Goal: Task Accomplishment & Management: Complete application form

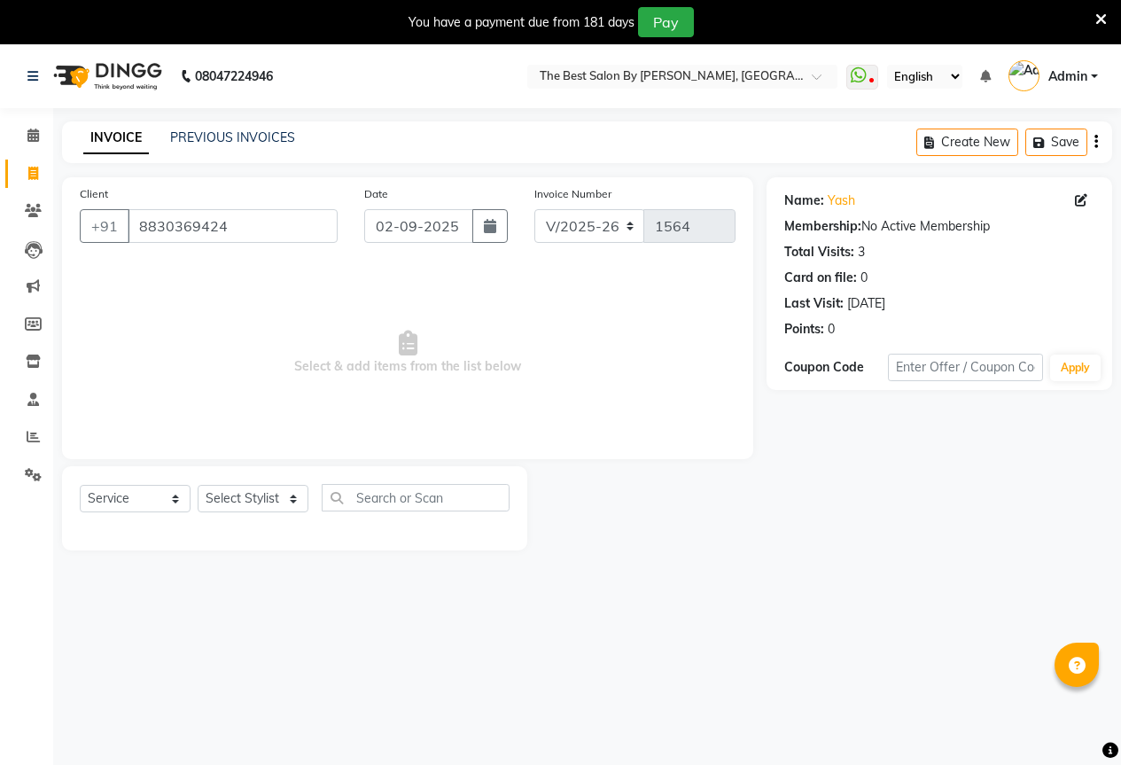
select select "7209"
select select "service"
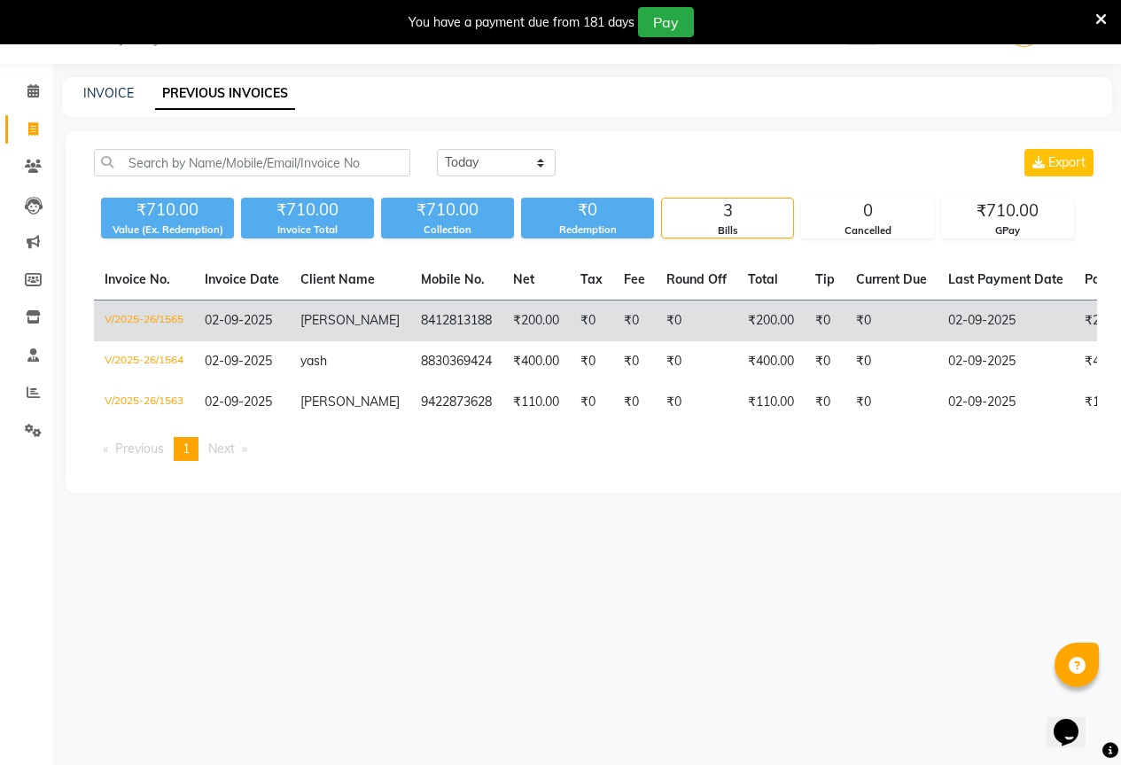
click at [425, 316] on td "8412813188" at bounding box center [456, 322] width 92 height 42
click at [356, 317] on td "aniket" at bounding box center [350, 322] width 121 height 42
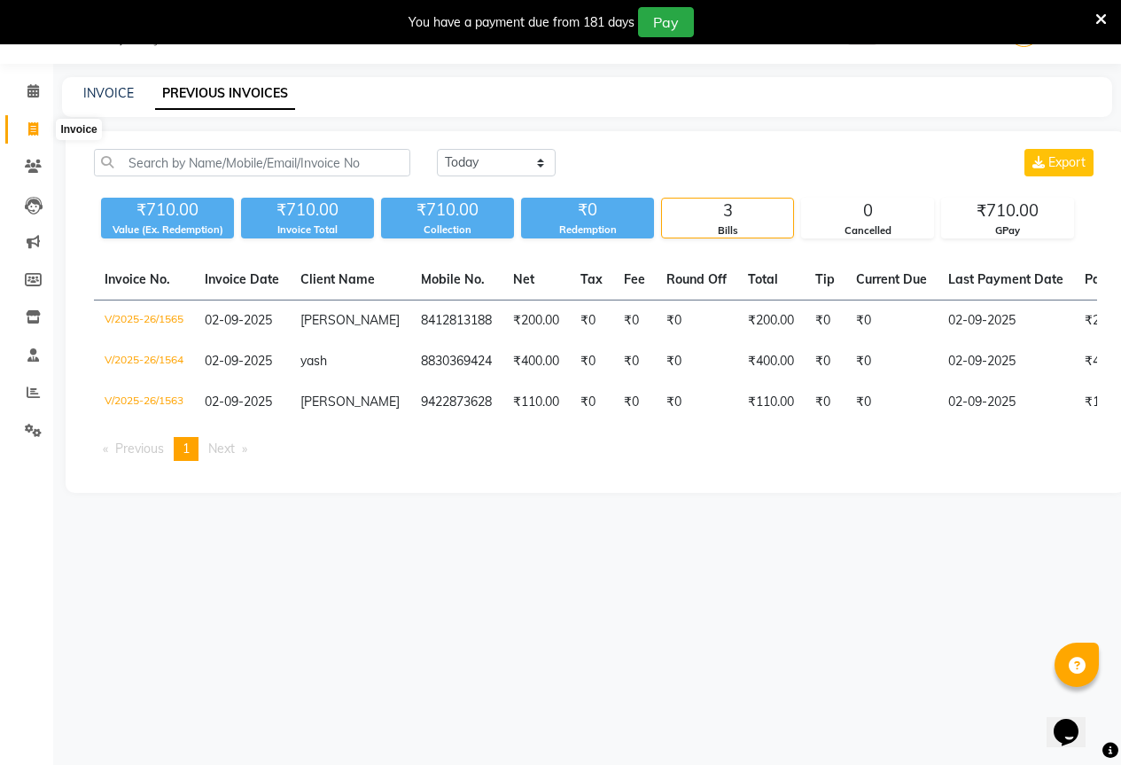
click at [33, 131] on icon at bounding box center [33, 128] width 10 height 13
select select "service"
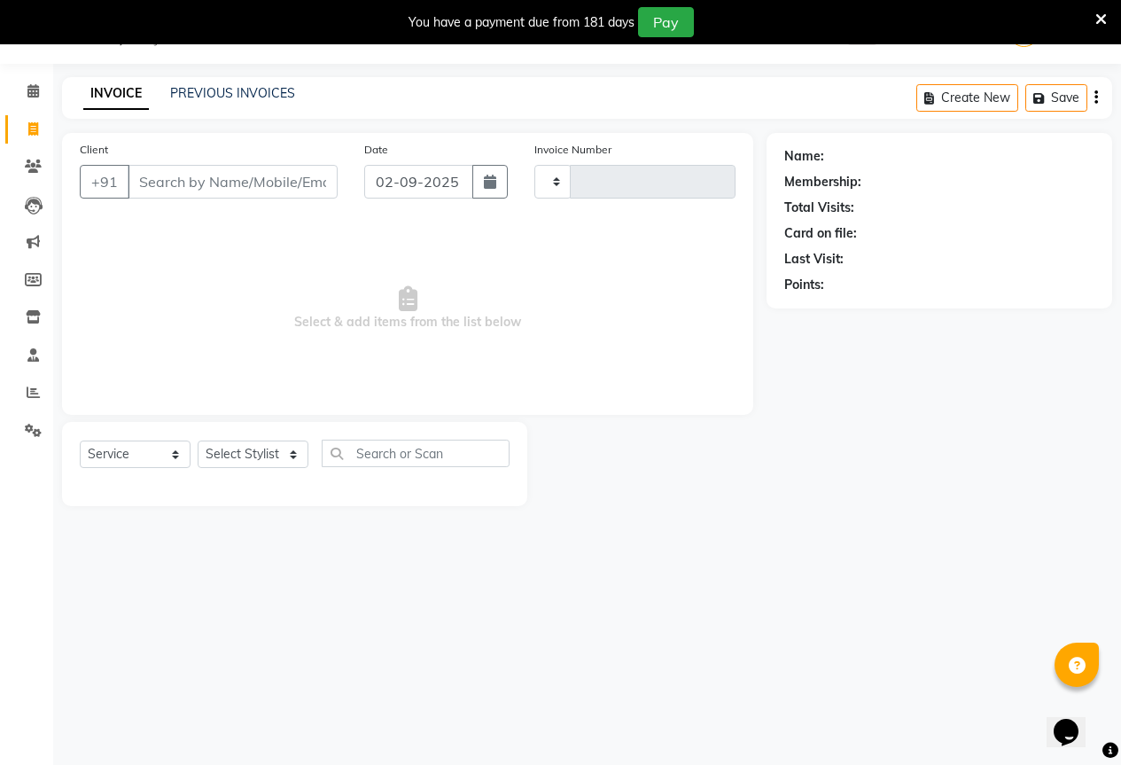
click at [231, 469] on div "Select Service Product Membership Package Voucher Prepaid Gift Card Select Styl…" at bounding box center [295, 461] width 430 height 42
click at [231, 459] on select "Select Stylist AKASH KAJAL PAYAL RAJ RUTUJA SAHIL" at bounding box center [253, 454] width 111 height 27
select select "61550"
click at [198, 441] on select "Select Stylist AKASH KAJAL PAYAL RAJ RUTUJA SAHIL" at bounding box center [253, 454] width 111 height 27
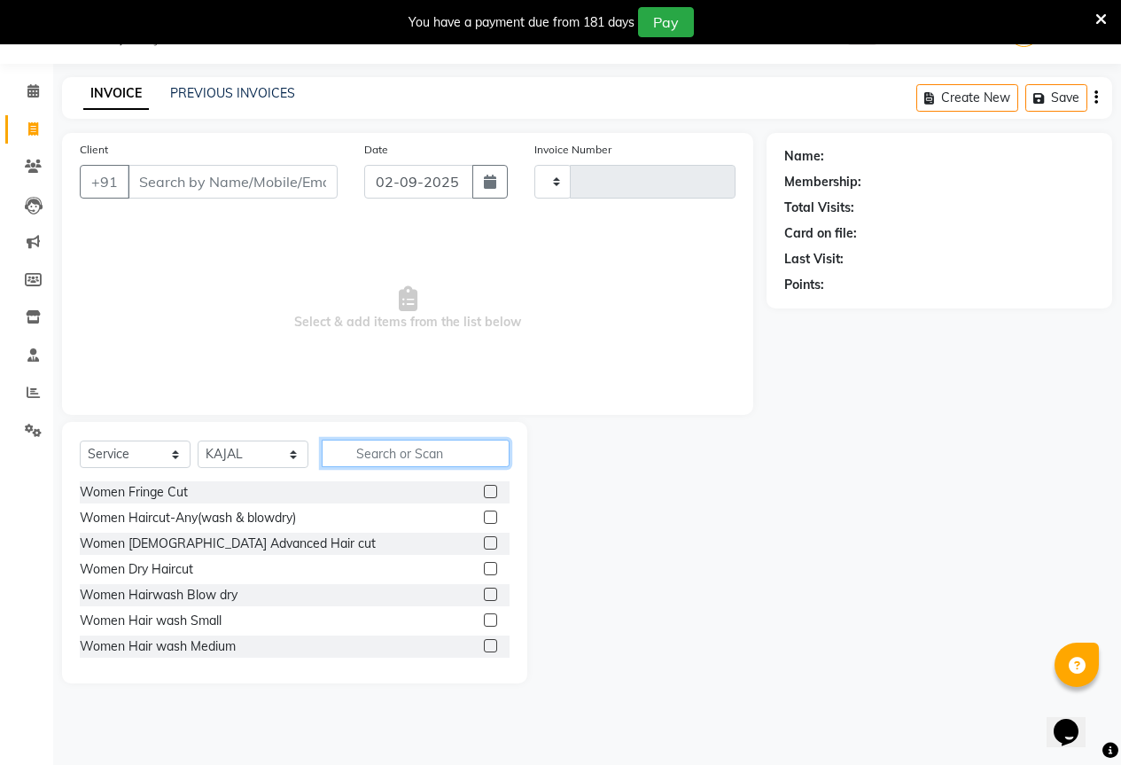
click at [392, 449] on input "text" at bounding box center [416, 453] width 188 height 27
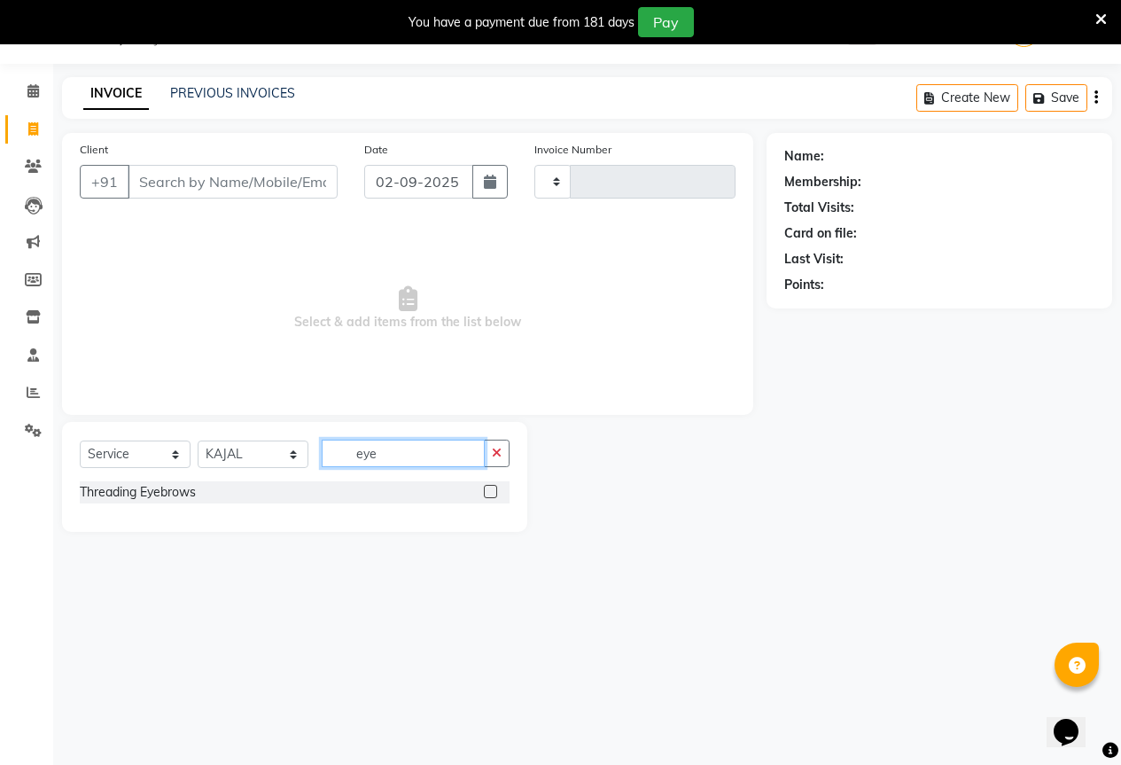
type input "eye"
click at [495, 489] on label at bounding box center [490, 491] width 13 height 13
click at [495, 489] on input "checkbox" at bounding box center [490, 493] width 12 height 12
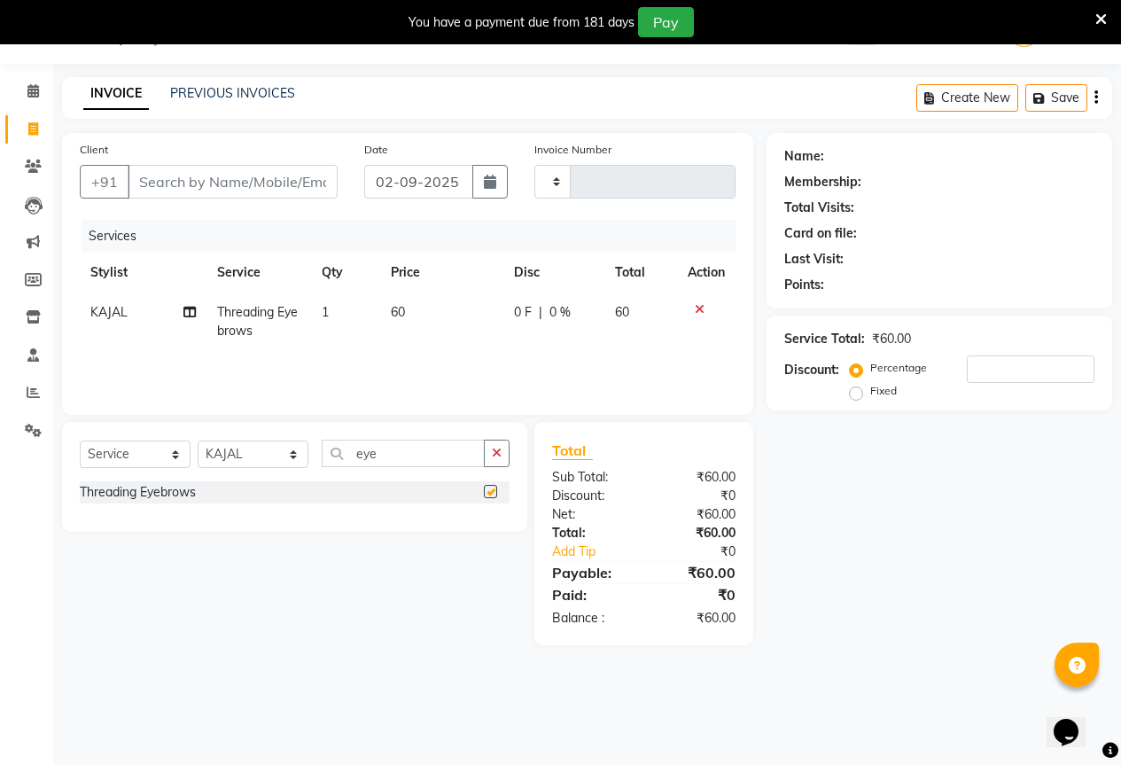
checkbox input "false"
click at [264, 457] on select "Select Stylist AKASH KAJAL PAYAL RAJ RUTUJA SAHIL" at bounding box center [253, 454] width 111 height 27
select select "61551"
click at [198, 441] on select "Select Stylist AKASH KAJAL PAYAL RAJ RUTUJA SAHIL" at bounding box center [253, 454] width 111 height 27
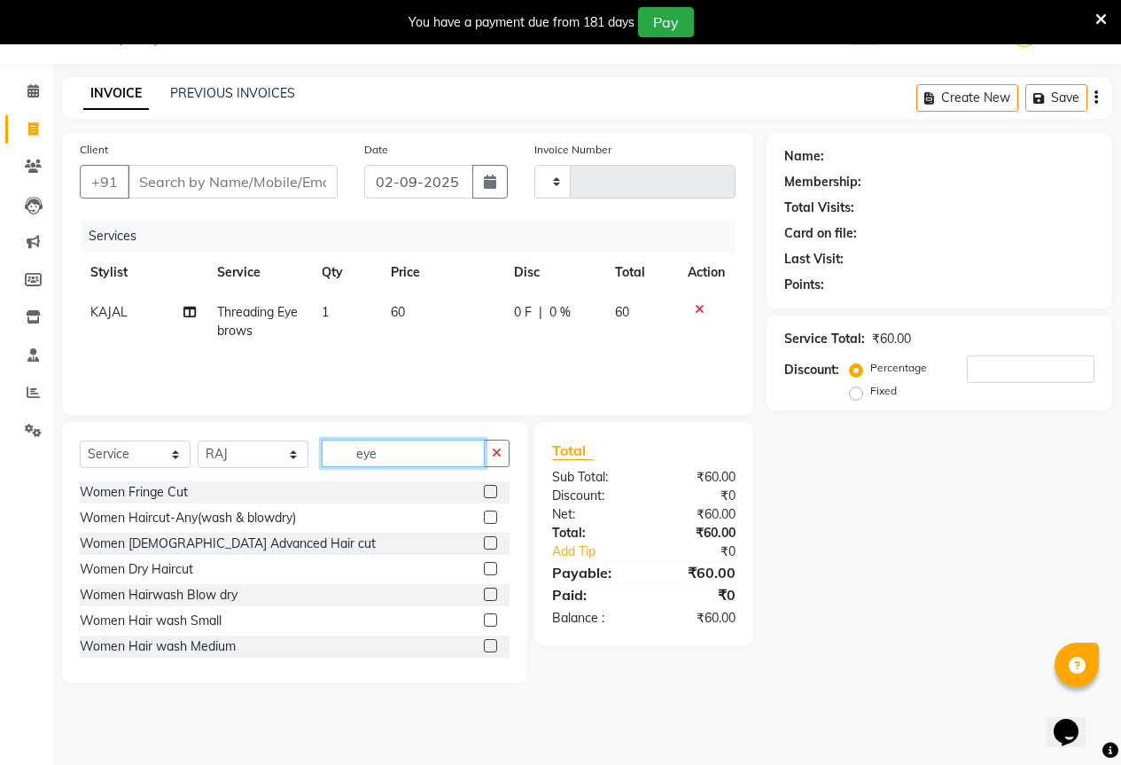
click at [389, 452] on input "eye" at bounding box center [403, 453] width 163 height 27
type input "e"
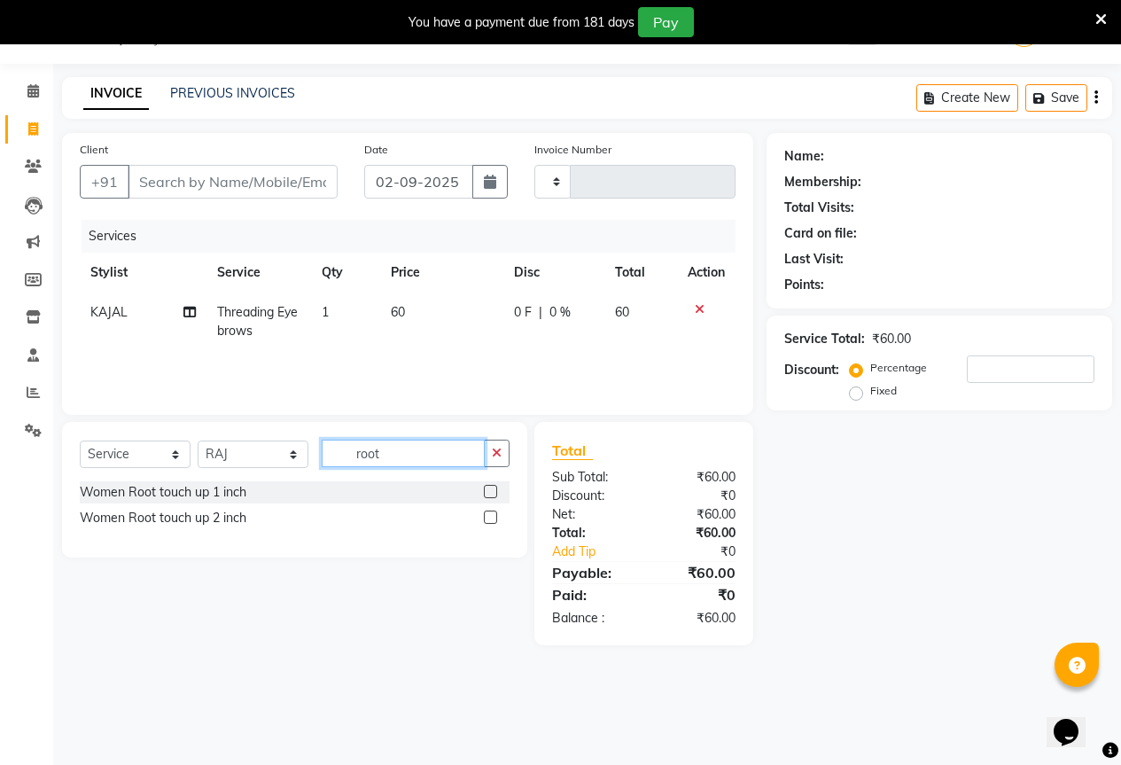
click at [418, 458] on input "root" at bounding box center [403, 453] width 163 height 27
type input "r"
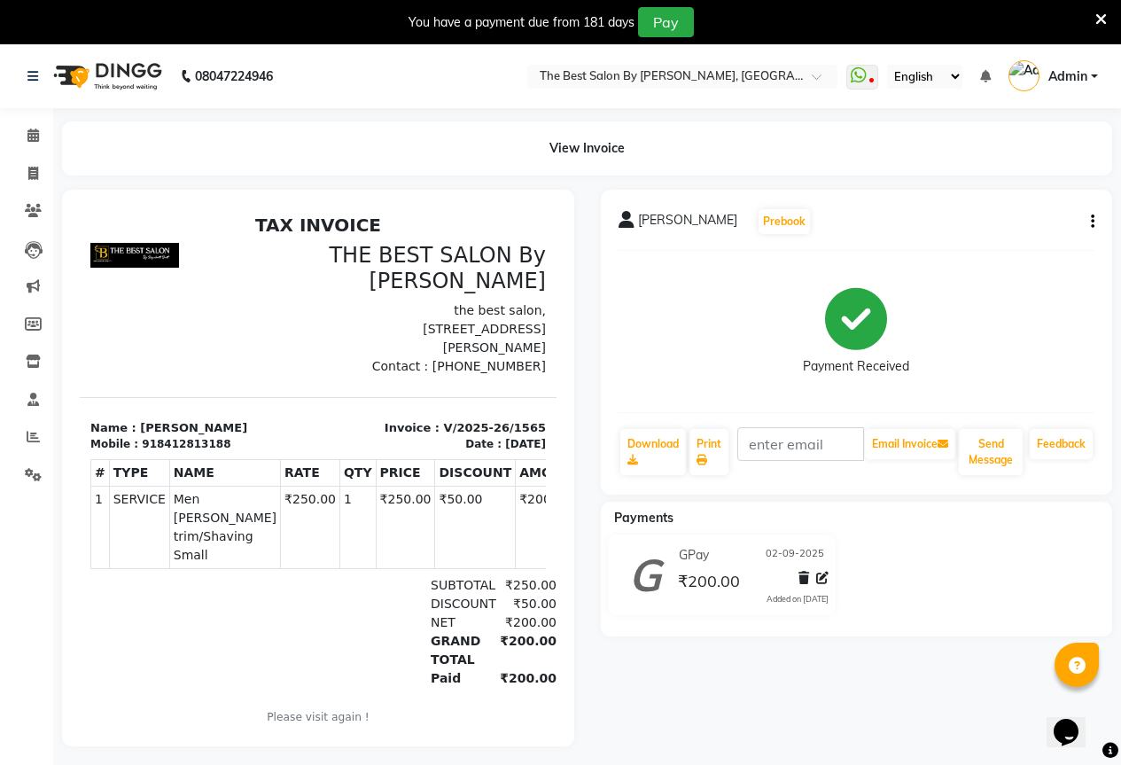
click at [1091, 222] on icon "button" at bounding box center [1093, 222] width 4 height 1
click at [1027, 222] on div "Edit Item Staff" at bounding box center [1004, 222] width 121 height 22
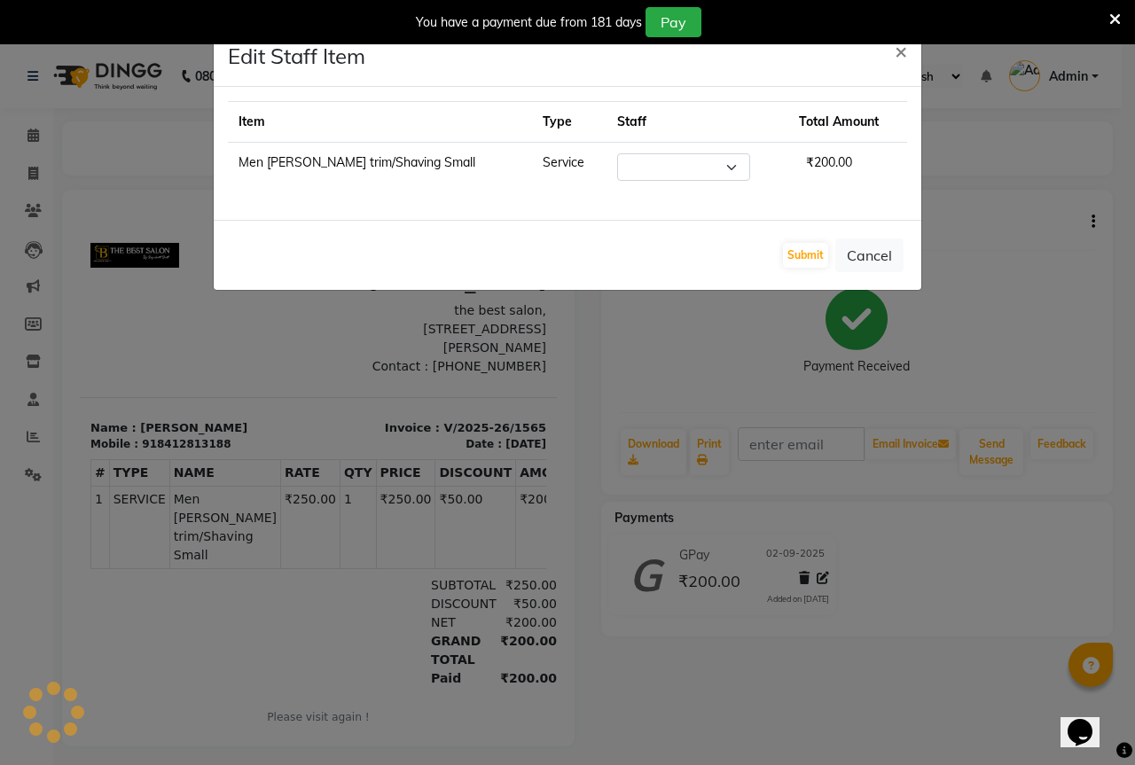
select select "61551"
click at [1004, 231] on ngb-modal-window "Edit Staff Item × Item Type Staff Total Amount Men Beard trim/Shaving Small Ser…" at bounding box center [567, 382] width 1135 height 765
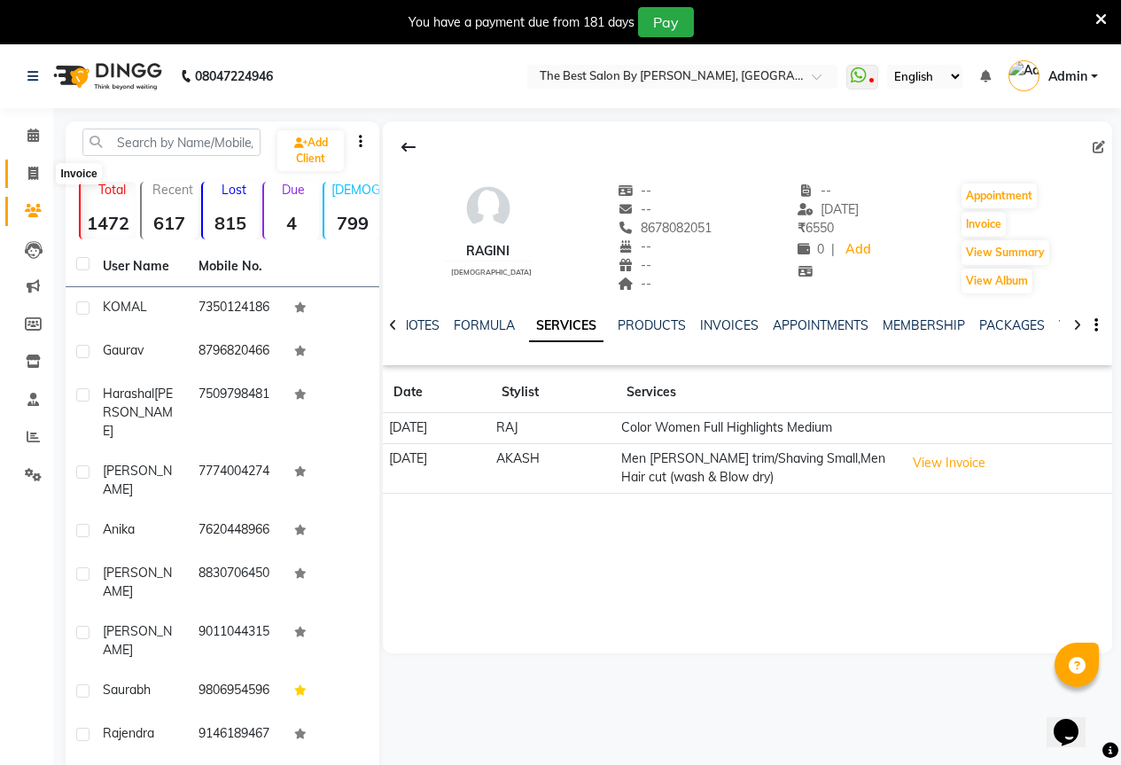
click at [35, 182] on span at bounding box center [33, 174] width 31 height 20
select select "7209"
select select "service"
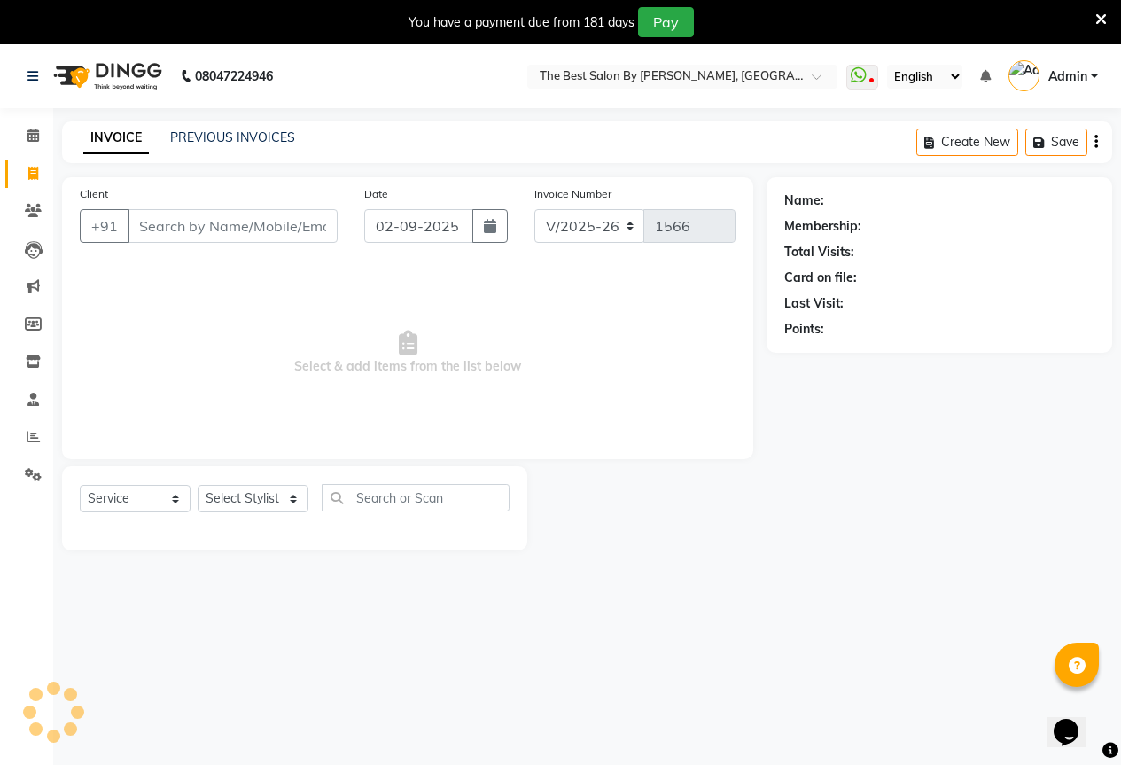
scroll to position [44, 0]
